Goal: Task Accomplishment & Management: Use online tool/utility

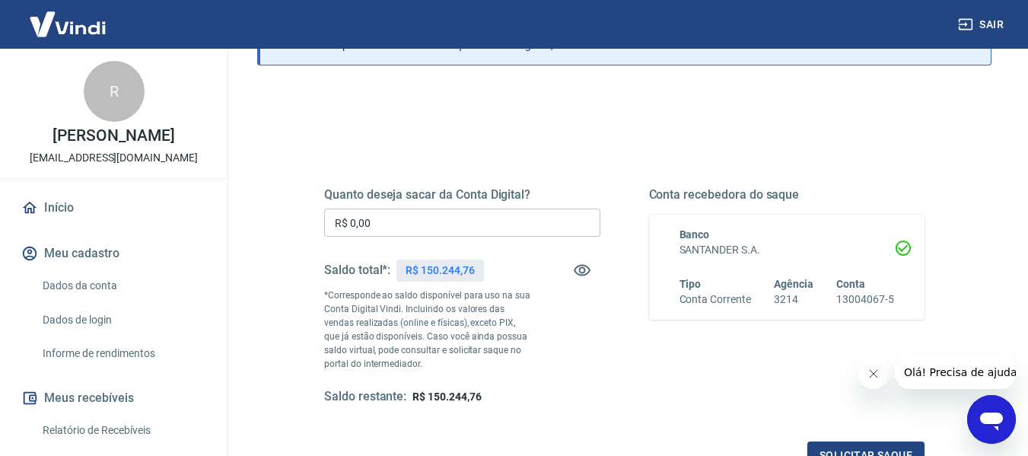
scroll to position [120, 0]
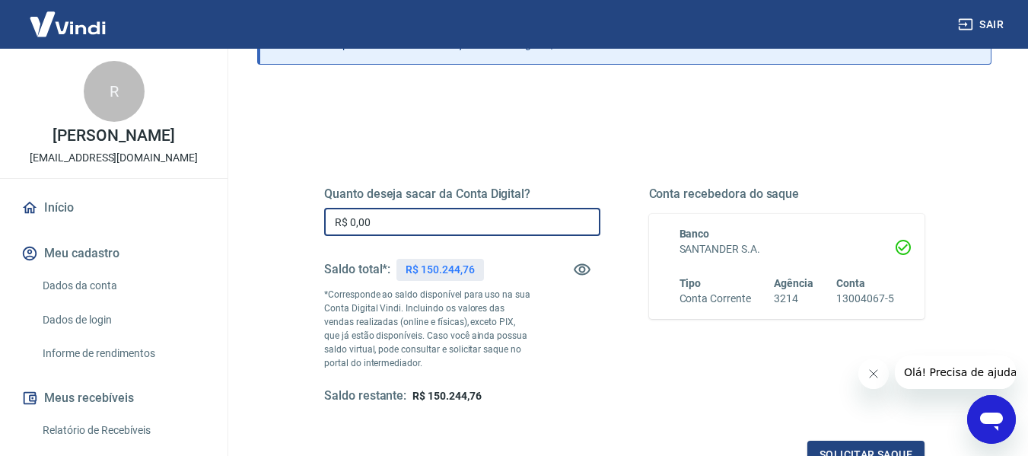
click at [400, 220] on input "R$ 0,00" at bounding box center [462, 222] width 276 height 28
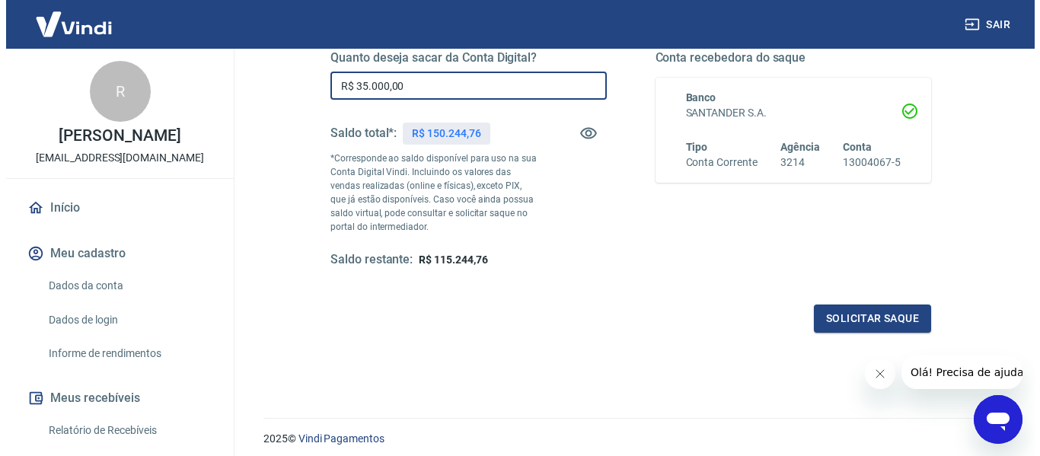
scroll to position [258, 0]
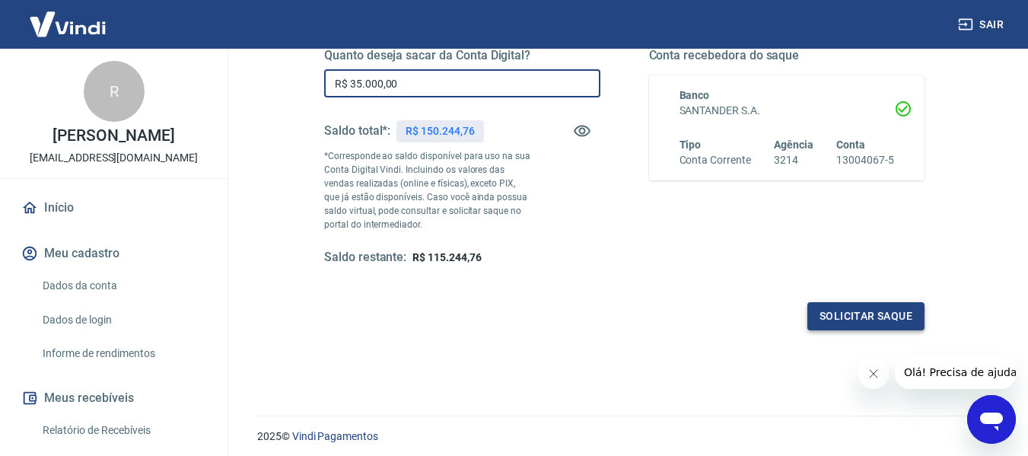
type input "R$ 35.000,00"
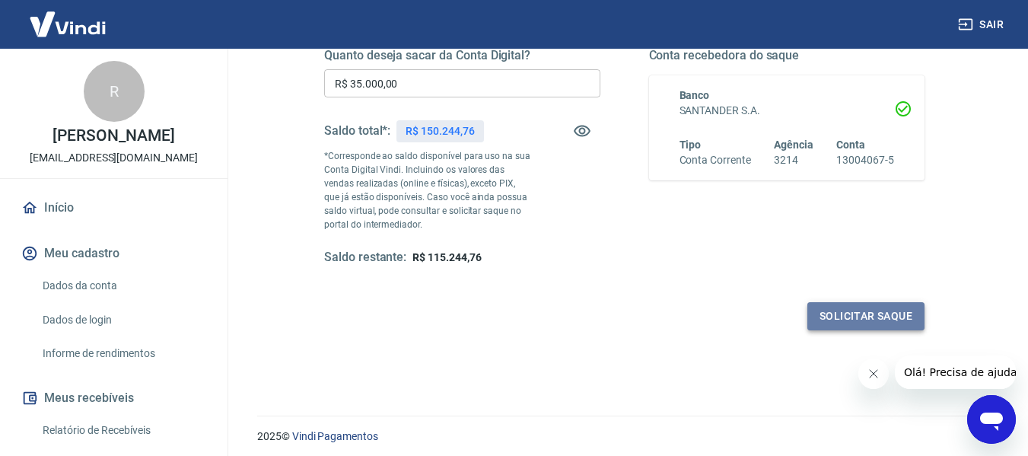
click at [862, 315] on button "Solicitar saque" at bounding box center [866, 316] width 117 height 28
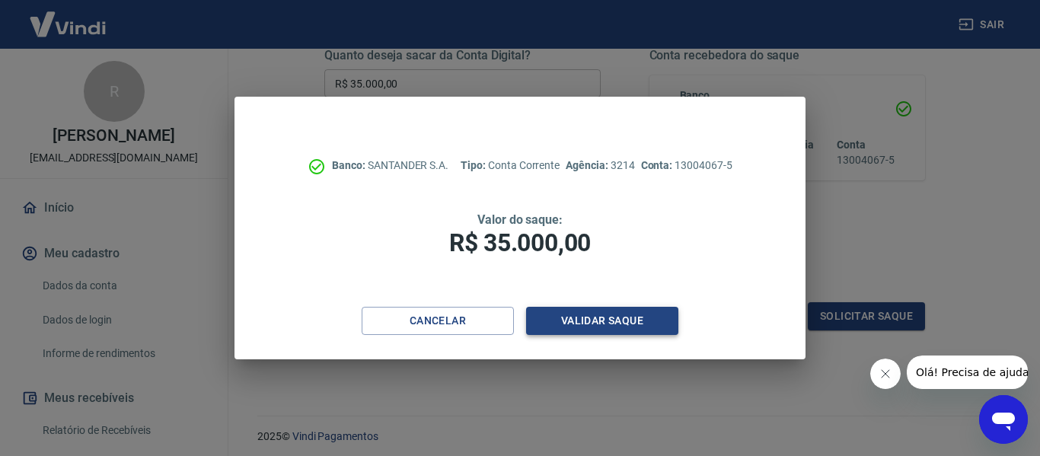
click at [616, 320] on button "Validar saque" at bounding box center [602, 321] width 152 height 28
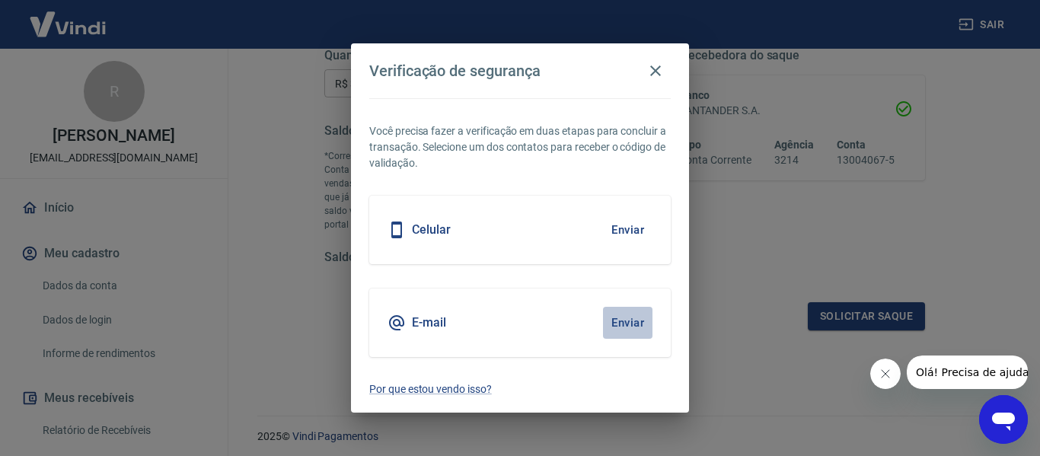
click at [625, 322] on button "Enviar" at bounding box center [627, 323] width 49 height 32
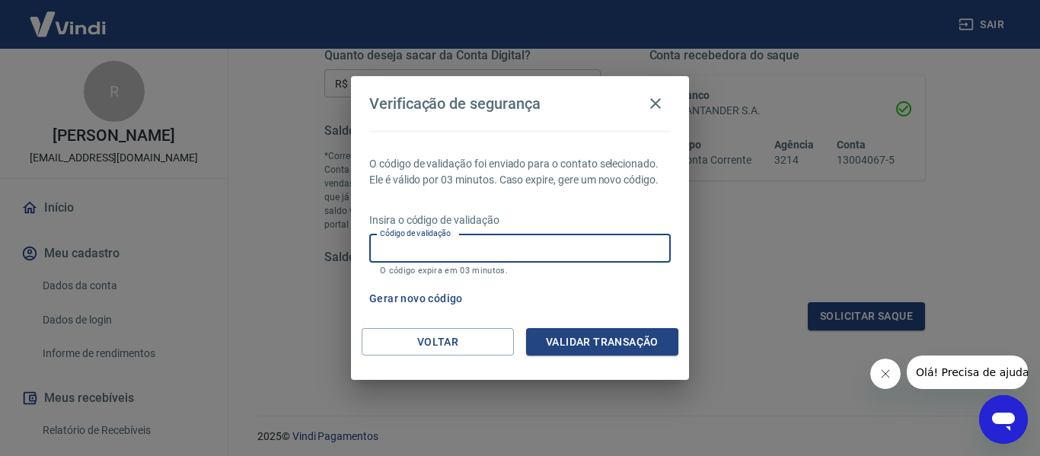
click at [414, 247] on input "Código de validação" at bounding box center [519, 248] width 301 height 28
type input "874142"
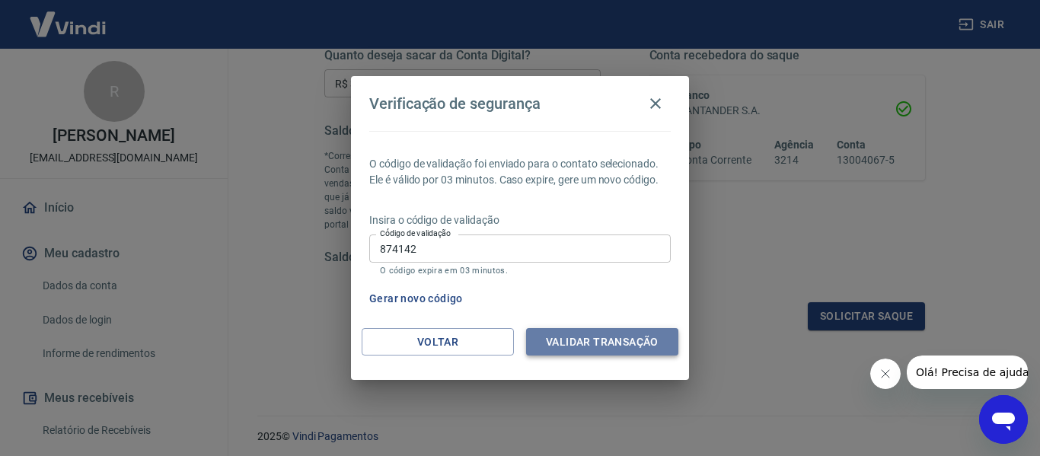
click at [601, 339] on button "Validar transação" at bounding box center [602, 342] width 152 height 28
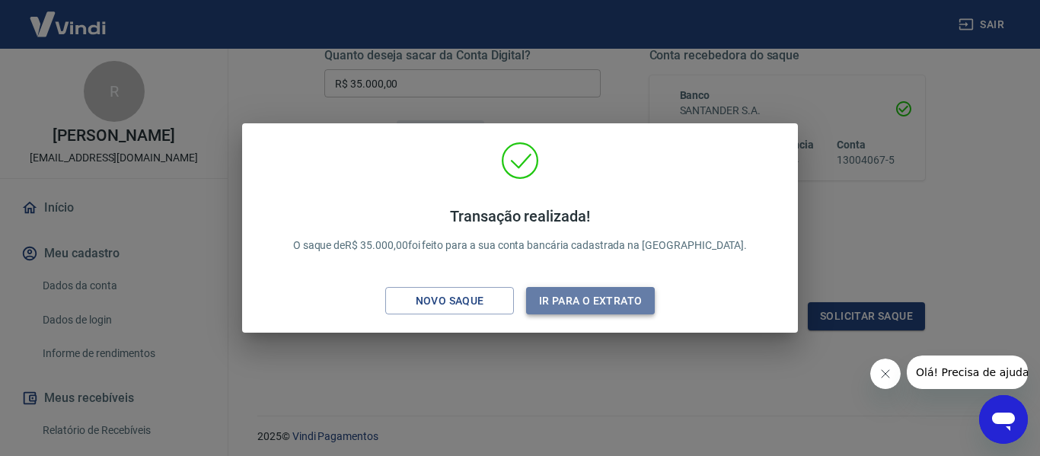
click at [600, 289] on button "Ir para o extrato" at bounding box center [590, 301] width 129 height 28
